Goal: Information Seeking & Learning: Find specific fact

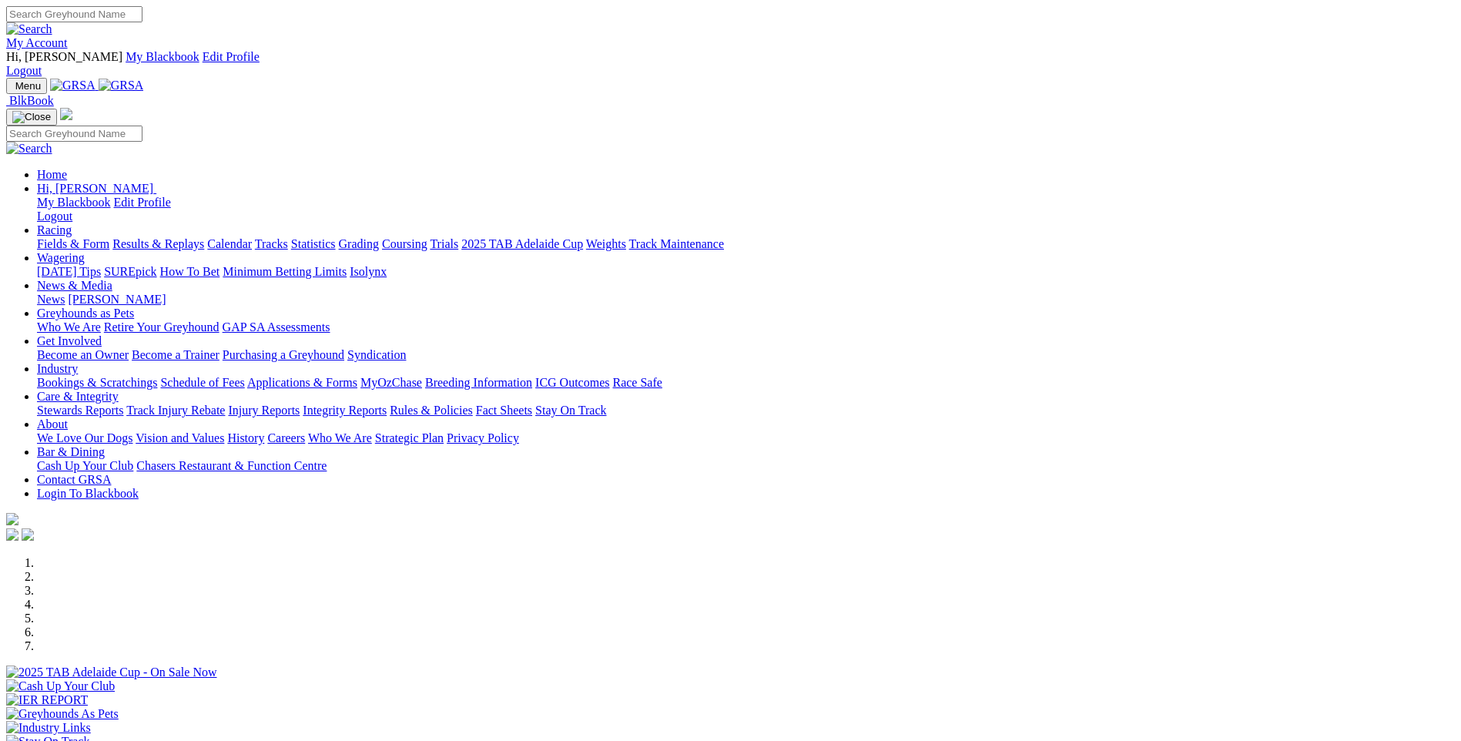
scroll to position [539, 0]
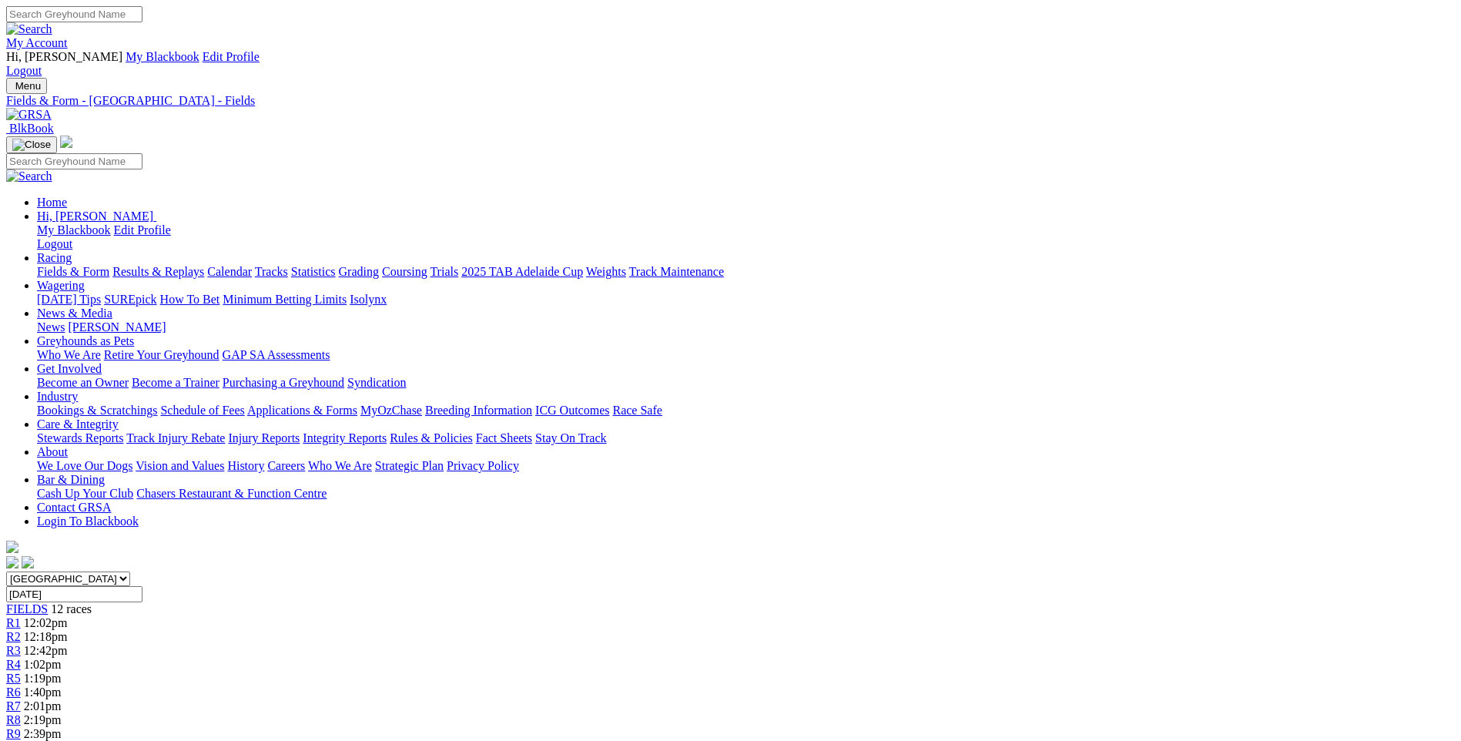
click at [379, 265] on link "Grading" at bounding box center [359, 271] width 40 height 13
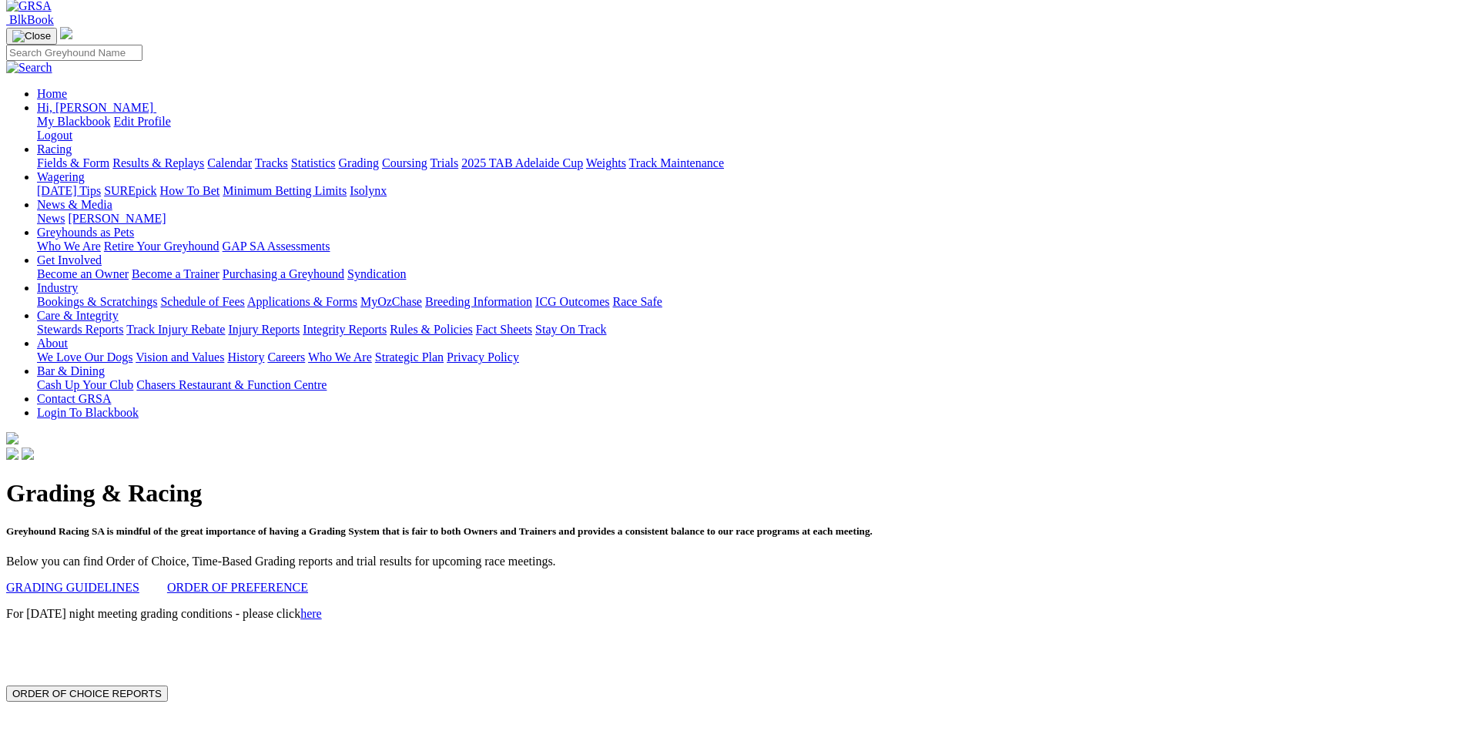
scroll to position [154, 0]
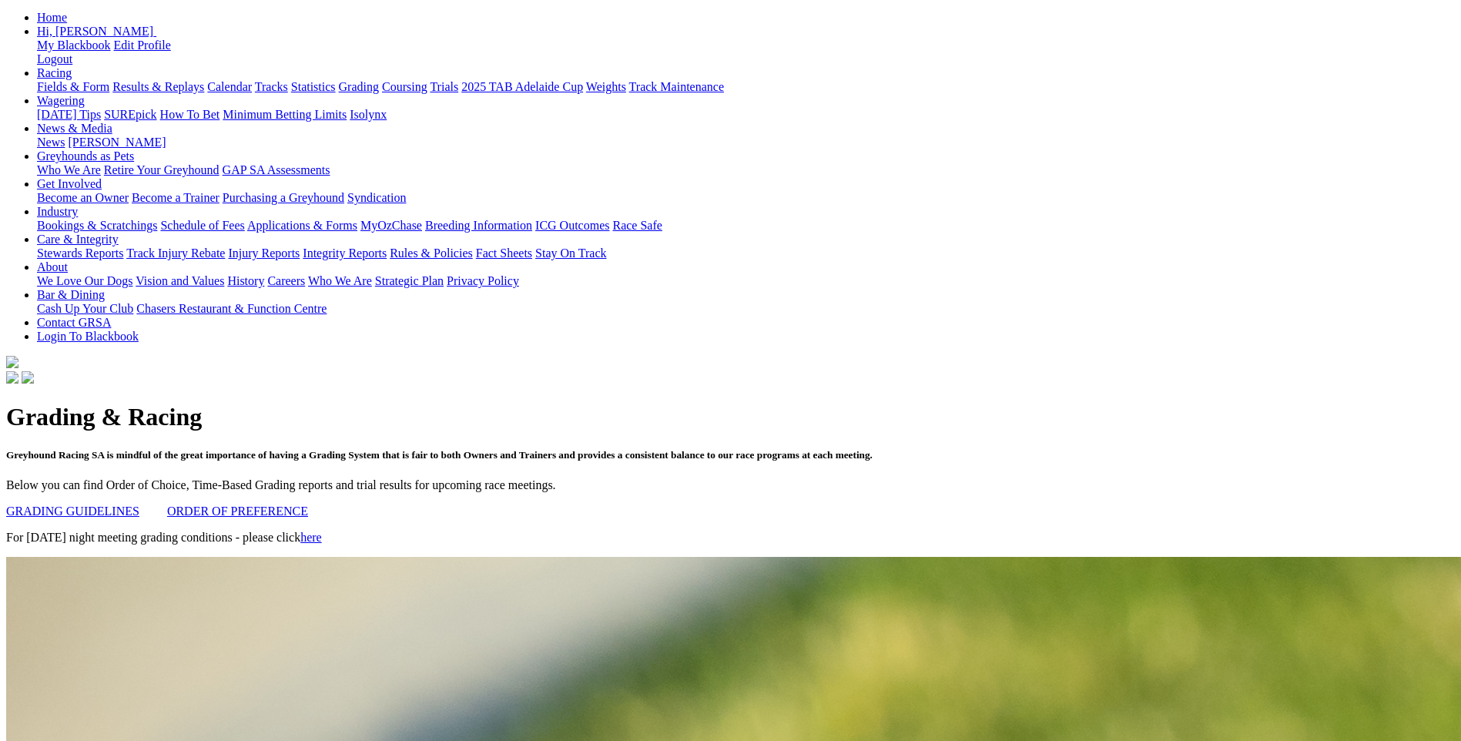
scroll to position [0, 0]
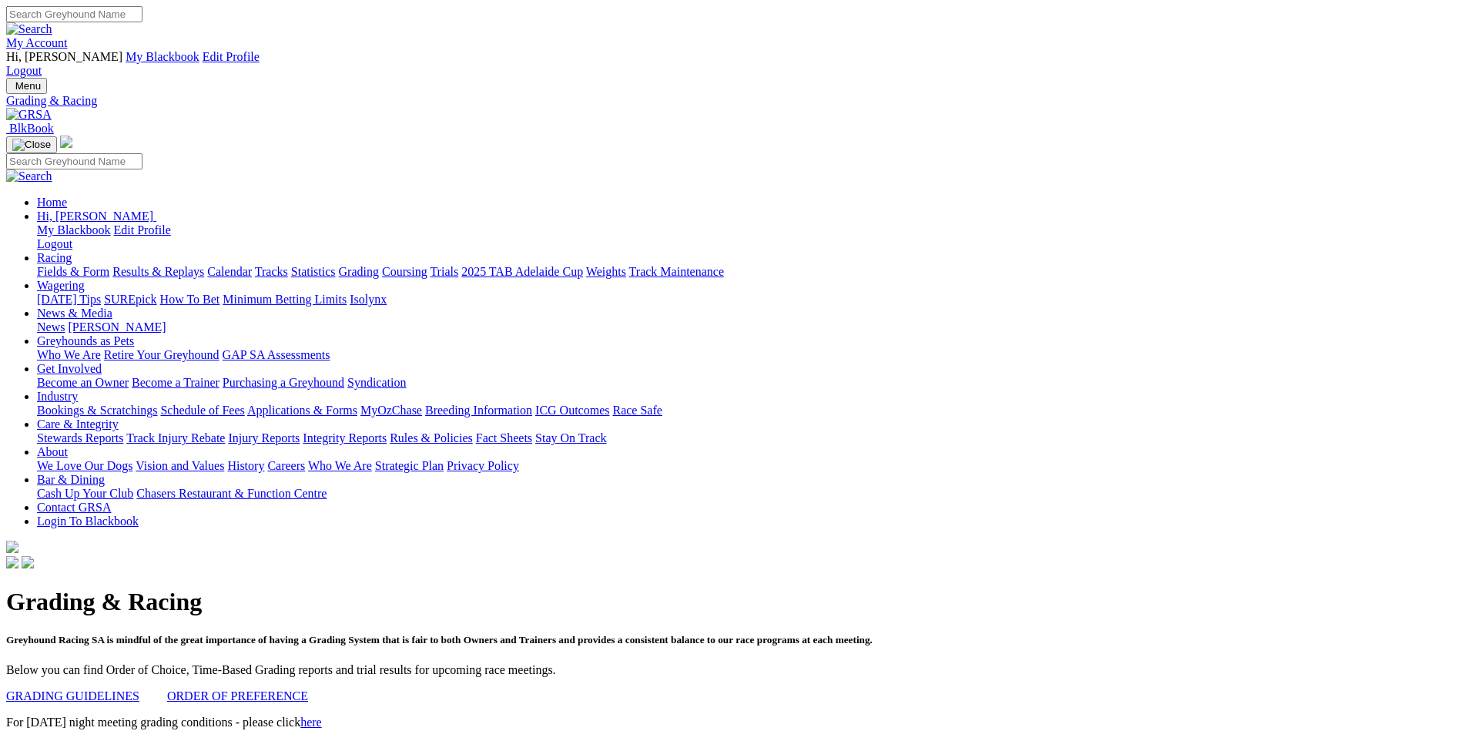
click at [109, 265] on link "Fields & Form" at bounding box center [73, 271] width 72 height 13
